Goal: Obtain resource: Obtain resource

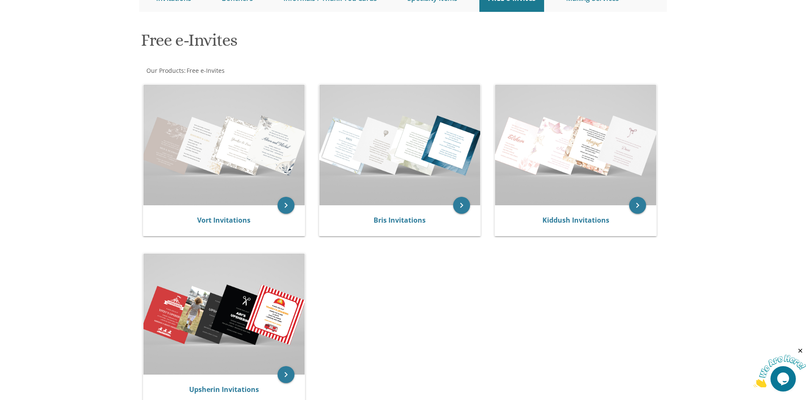
scroll to position [118, 0]
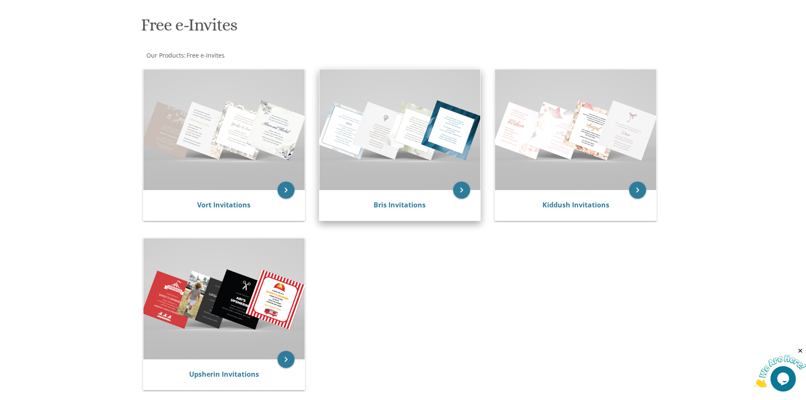
click at [410, 157] on img at bounding box center [399, 129] width 161 height 121
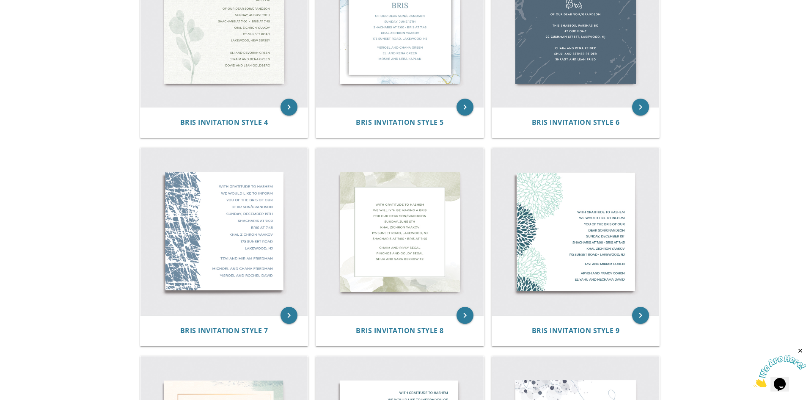
scroll to position [352, 0]
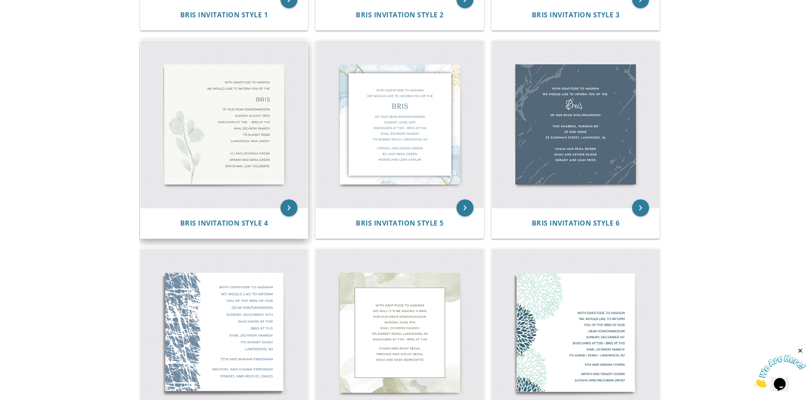
click at [246, 114] on img at bounding box center [224, 125] width 168 height 168
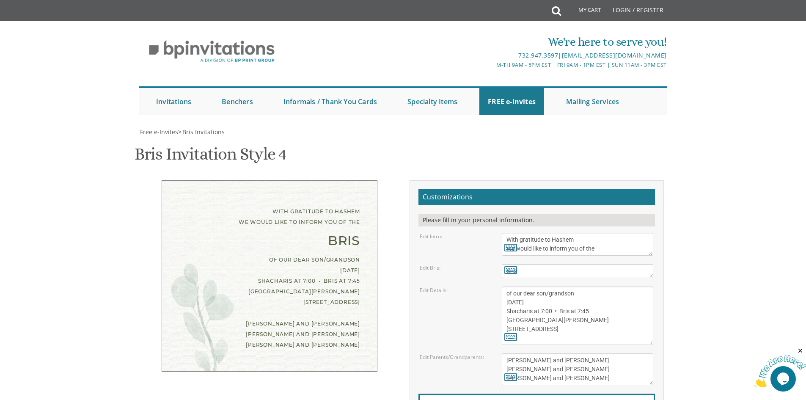
scroll to position [102, 0]
click at [563, 286] on textarea "of our dear son/grandson [DATE] Shacharis at 7:00 • Bris at 7:45 [GEOGRAPHIC_DA…" at bounding box center [577, 315] width 151 height 58
drag, startPoint x: 562, startPoint y: 220, endPoint x: 521, endPoint y: 218, distance: 40.7
click at [521, 286] on textarea "of our dear son/grandson [DATE] Shacharis at 7:00 • Bris at 7:45 [GEOGRAPHIC_DA…" at bounding box center [577, 315] width 151 height 58
drag, startPoint x: 552, startPoint y: 226, endPoint x: 505, endPoint y: 228, distance: 47.0
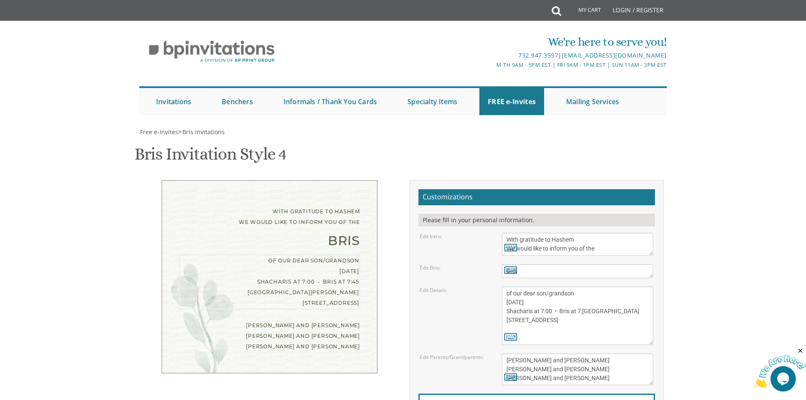
click at [505, 286] on textarea "of our dear son/grandson [DATE] Shacharis at 7:00 • Bris at 7:45 [GEOGRAPHIC_DA…" at bounding box center [577, 315] width 151 height 58
click at [551, 286] on textarea "of our dear son/grandson [DATE] Shacharis at 7:00 • Bris at 7:45 [GEOGRAPHIC_DA…" at bounding box center [577, 315] width 151 height 58
click at [588, 286] on textarea "of our dear son/grandson [DATE] Shacharis at 7:00 • Bris at 7:45 [GEOGRAPHIC_DA…" at bounding box center [577, 315] width 151 height 58
type textarea "of our dear son/grandson [DATE] Shacharis at 8:00 • Bris at 8:[GEOGRAPHIC_DATA]…"
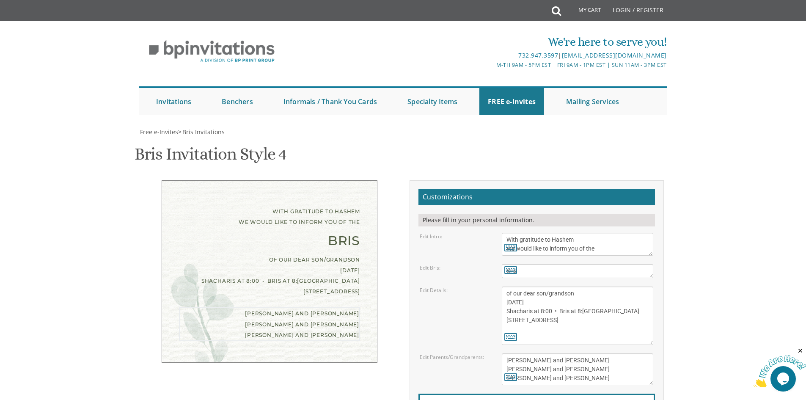
drag, startPoint x: 566, startPoint y: 256, endPoint x: 504, endPoint y: 258, distance: 62.2
click at [504, 353] on textarea "[PERSON_NAME] and [PERSON_NAME] [PERSON_NAME] and [PERSON_NAME] [PERSON_NAME] a…" at bounding box center [577, 369] width 151 height 32
drag, startPoint x: 568, startPoint y: 270, endPoint x: 506, endPoint y: 266, distance: 61.9
click at [506, 353] on textarea "[PERSON_NAME] and [PERSON_NAME] [PERSON_NAME] and [PERSON_NAME] [PERSON_NAME] a…" at bounding box center [577, 369] width 151 height 32
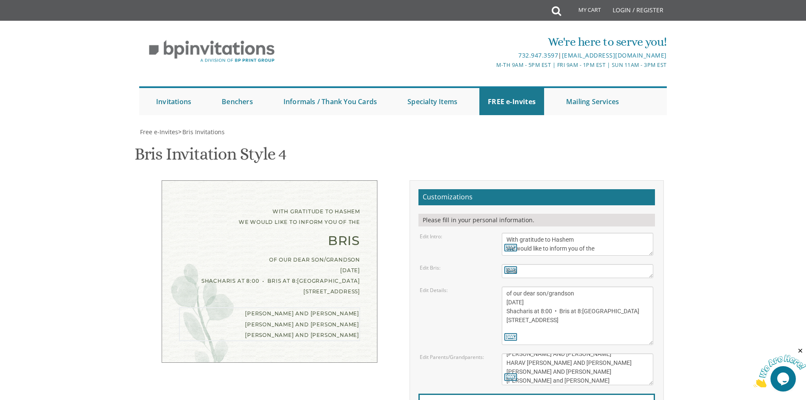
click at [556, 353] on textarea "[PERSON_NAME] and [PERSON_NAME] [PERSON_NAME] and [PERSON_NAME] [PERSON_NAME] a…" at bounding box center [577, 369] width 151 height 32
type textarea "[PERSON_NAME] AND [PERSON_NAME] HARAV [PERSON_NAME] AND [PERSON_NAME] [PERSON_N…"
type input "[EMAIL_ADDRESS][DOMAIN_NAME]"
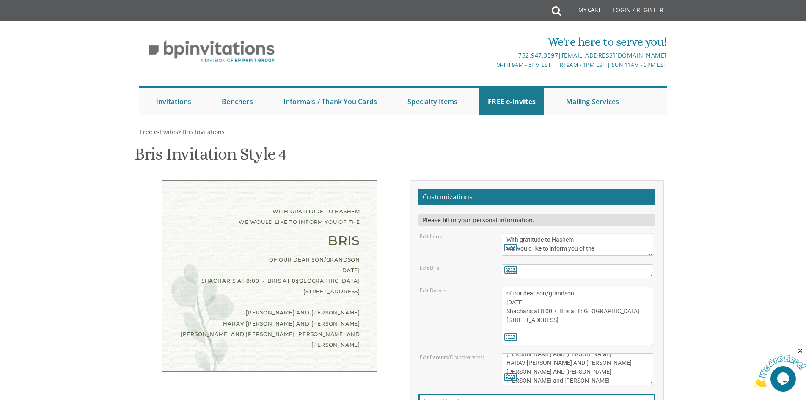
drag, startPoint x: 578, startPoint y: 280, endPoint x: 503, endPoint y: 276, distance: 75.4
click at [503, 353] on textarea "[PERSON_NAME] and [PERSON_NAME] [PERSON_NAME] and [PERSON_NAME] [PERSON_NAME] a…" at bounding box center [577, 369] width 151 height 32
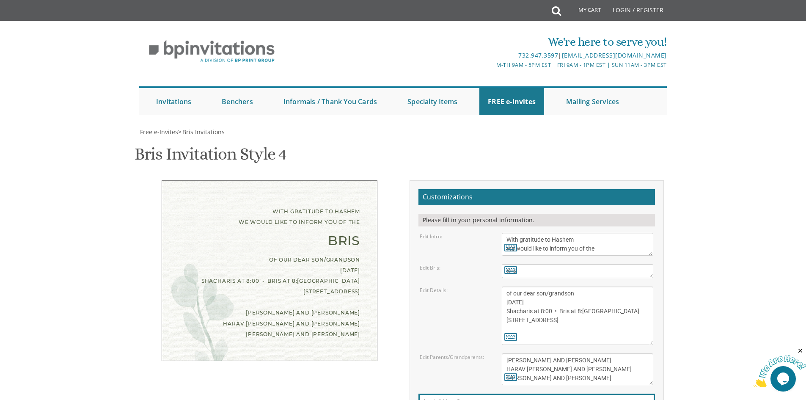
drag, startPoint x: 599, startPoint y: 268, endPoint x: 572, endPoint y: 269, distance: 27.1
click at [572, 353] on textarea "[PERSON_NAME] and [PERSON_NAME] [PERSON_NAME] and [PERSON_NAME] [PERSON_NAME] a…" at bounding box center [577, 369] width 151 height 32
click at [573, 353] on textarea "[PERSON_NAME] and [PERSON_NAME] [PERSON_NAME] and [PERSON_NAME] [PERSON_NAME] a…" at bounding box center [577, 369] width 151 height 32
type textarea "[PERSON_NAME] AND [PERSON_NAME] HARAV [PERSON_NAME] AND [PERSON_NAME] [PERSON_N…"
